Goal: Task Accomplishment & Management: Manage account settings

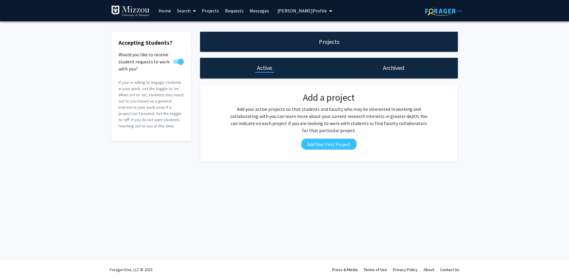
click at [284, 10] on span "[PERSON_NAME] Profile" at bounding box center [303, 11] width 50 height 6
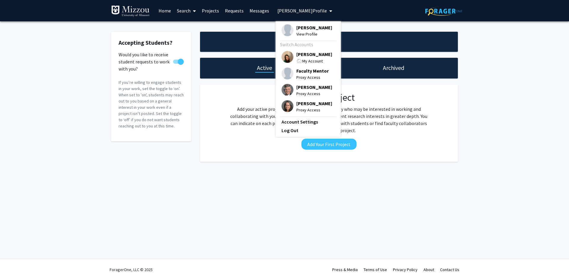
click at [297, 57] on span "[PERSON_NAME]" at bounding box center [315, 54] width 36 height 7
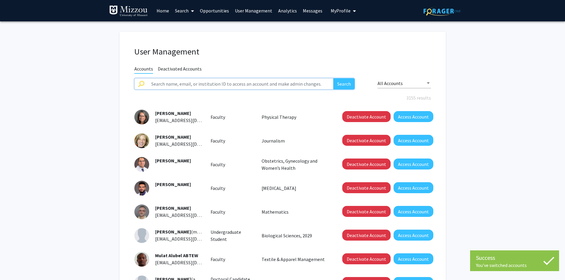
click at [276, 83] on input "text" at bounding box center [241, 83] width 186 height 11
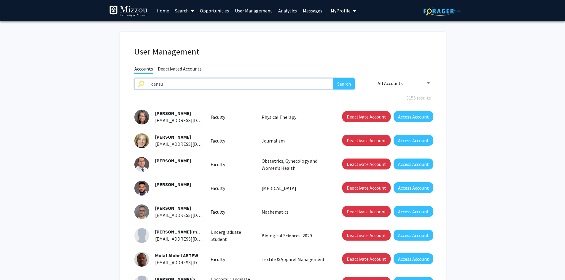
type input "cansu"
click at [333, 78] on button "Search" at bounding box center [343, 83] width 21 height 11
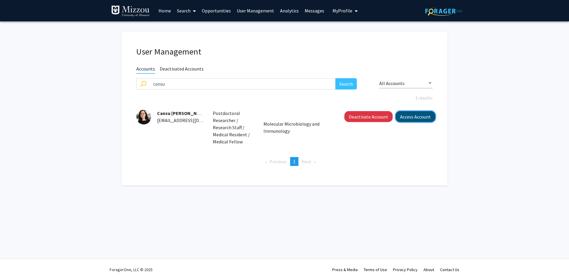
click at [407, 119] on button "Access Account" at bounding box center [416, 116] width 40 height 11
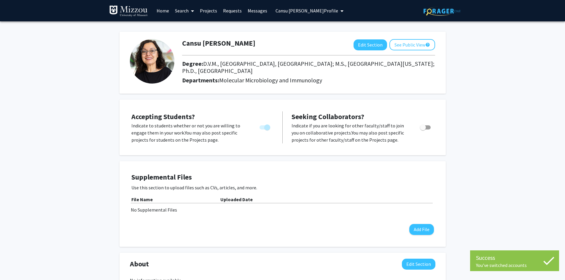
click at [210, 9] on link "Projects" at bounding box center [208, 10] width 23 height 21
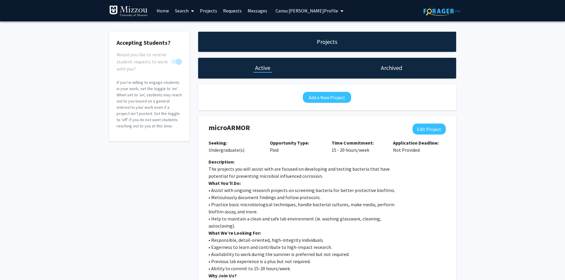
click at [386, 69] on h1 "Archived" at bounding box center [391, 68] width 21 height 8
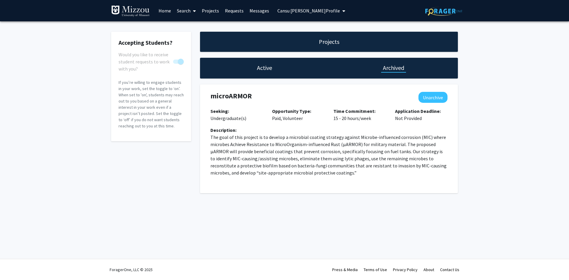
click at [262, 69] on h1 "Active" at bounding box center [264, 68] width 15 height 8
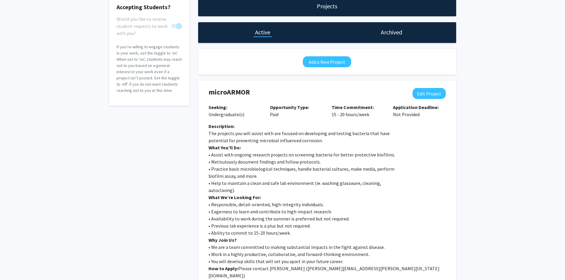
scroll to position [46, 0]
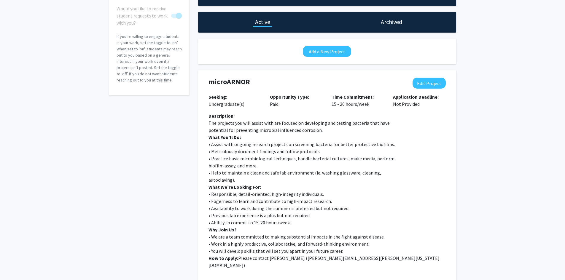
click at [387, 22] on h1 "Archived" at bounding box center [391, 22] width 21 height 8
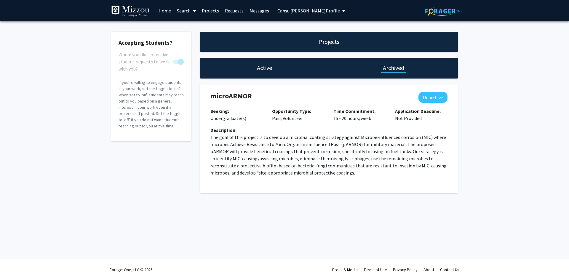
click at [265, 67] on h1 "Active" at bounding box center [264, 68] width 15 height 8
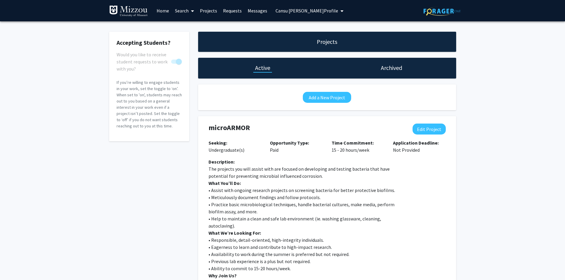
click at [385, 67] on h1 "Archived" at bounding box center [391, 68] width 21 height 8
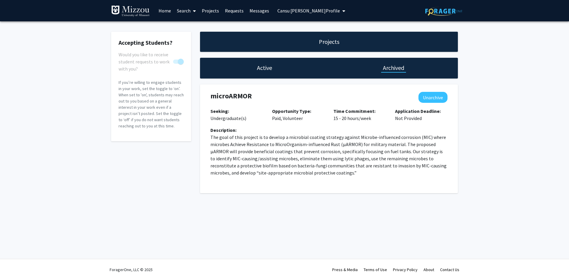
click at [264, 67] on h1 "Active" at bounding box center [264, 68] width 15 height 8
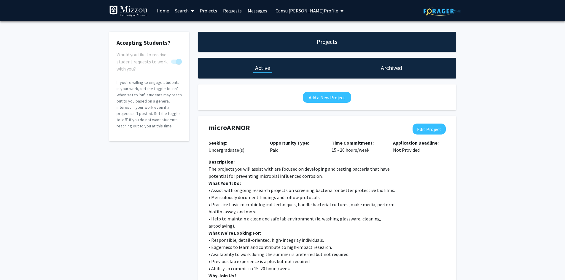
click at [387, 69] on h1 "Archived" at bounding box center [391, 68] width 21 height 8
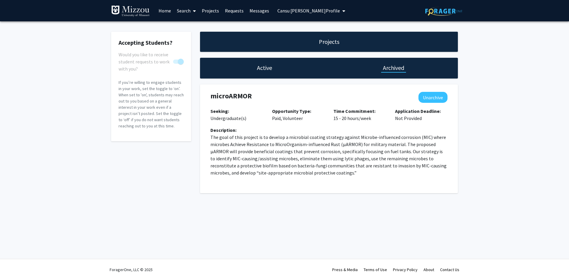
click at [494, 72] on div "Accepting Students? Would you like to receive student requests to work with you…" at bounding box center [284, 113] width 569 height 185
click at [301, 10] on span "Cansu [PERSON_NAME] Profile" at bounding box center [309, 11] width 63 height 6
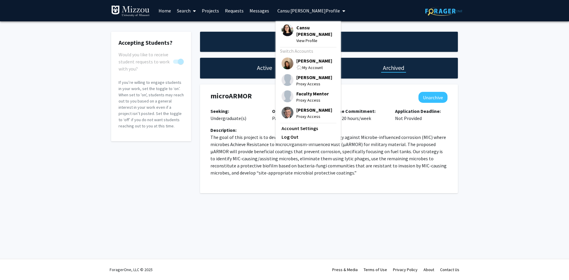
click at [301, 58] on span "[PERSON_NAME]" at bounding box center [315, 61] width 36 height 7
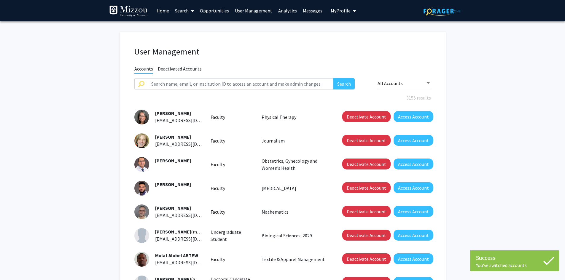
click at [301, 55] on h1 "User Management" at bounding box center [282, 52] width 297 height 10
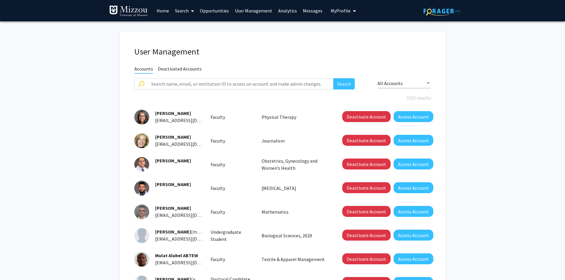
click at [50, 60] on fg-user-management "User Management Accounts Deactivated Accounts Search All Accounts 3155 results …" at bounding box center [282, 209] width 565 height 377
